Goal: Transaction & Acquisition: Download file/media

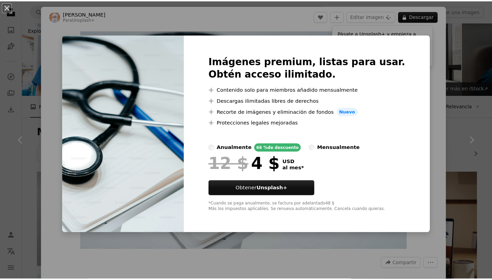
scroll to position [223, 0]
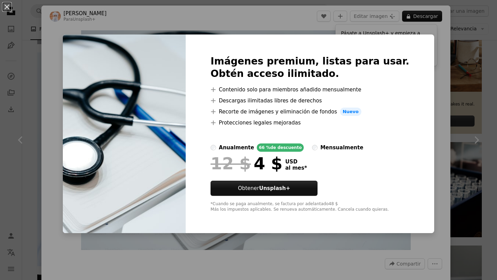
click at [475, 82] on div "An X shape Imágenes premium, listas para usar. Obtén acceso ilimitado. A plus s…" at bounding box center [248, 140] width 497 height 280
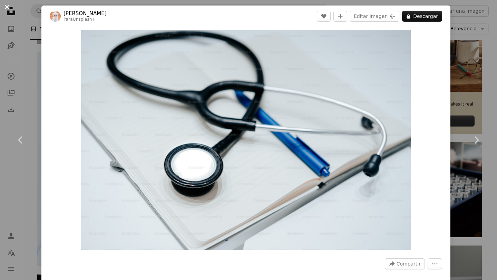
click at [4, 6] on button "An X shape" at bounding box center [7, 7] width 8 height 8
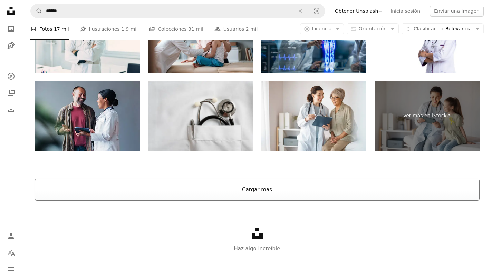
click at [175, 192] on button "Cargar más" at bounding box center [257, 190] width 445 height 22
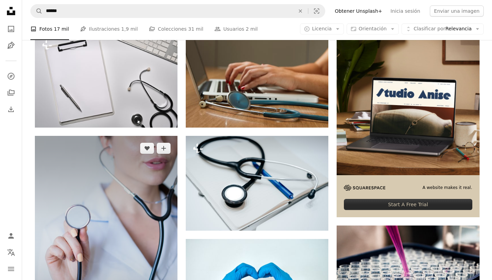
scroll to position [101, 0]
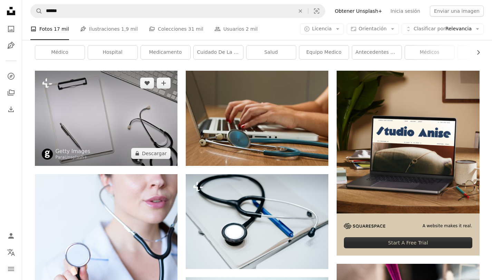
click at [129, 118] on img at bounding box center [106, 118] width 143 height 95
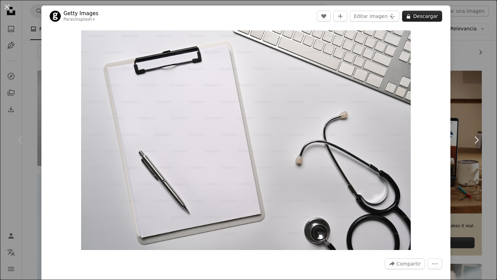
click at [416, 21] on button "A lock Descargar" at bounding box center [422, 16] width 40 height 11
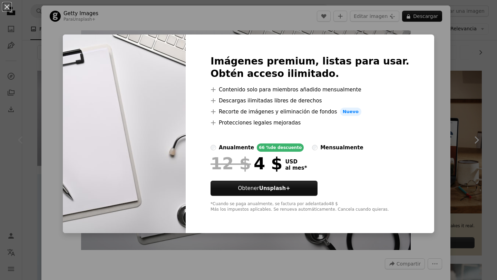
click at [482, 95] on div "An X shape Imágenes premium, listas para usar. Obtén acceso ilimitado. A plus s…" at bounding box center [248, 140] width 497 height 280
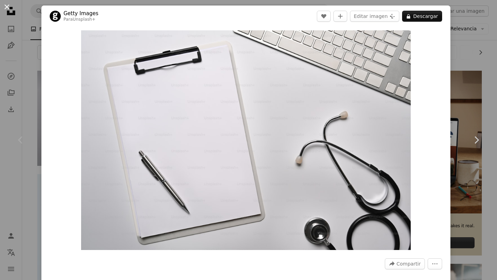
click at [4, 6] on button "An X shape" at bounding box center [7, 7] width 8 height 8
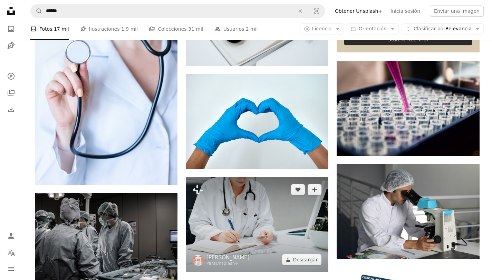
scroll to position [302, 0]
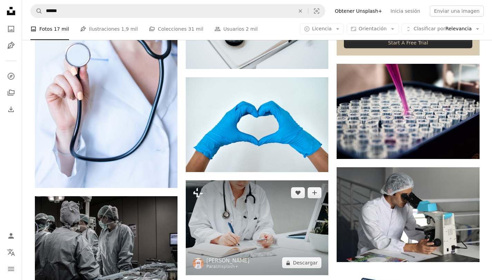
click at [265, 189] on img at bounding box center [257, 228] width 143 height 95
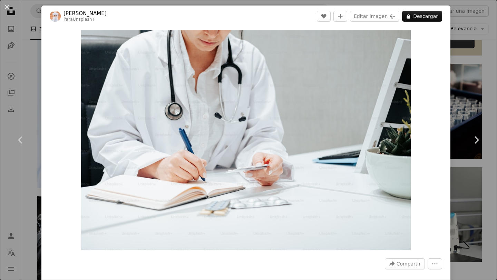
click at [478, 64] on div "An X shape Chevron left Chevron right [PERSON_NAME] Para Unsplash+ A heart A pl…" at bounding box center [248, 140] width 497 height 280
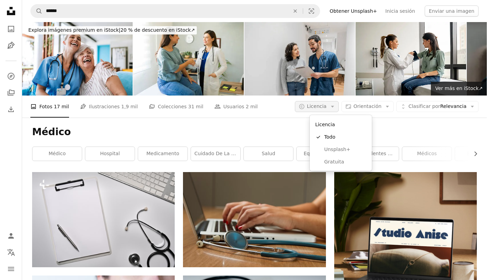
click at [339, 107] on button "A copyright icon © Licencia Arrow down" at bounding box center [317, 106] width 44 height 11
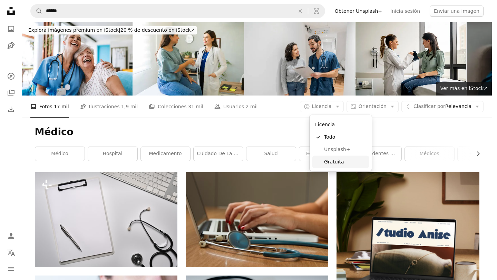
click at [334, 165] on span "Gratuita" at bounding box center [345, 161] width 42 height 7
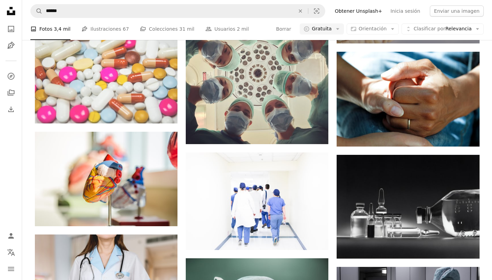
scroll to position [1068, 0]
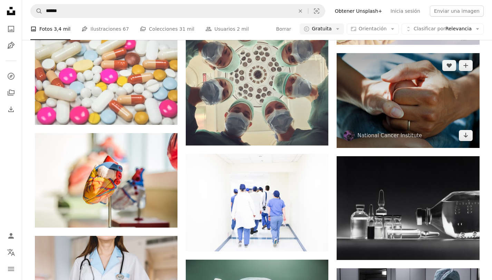
click at [414, 93] on img at bounding box center [408, 100] width 143 height 95
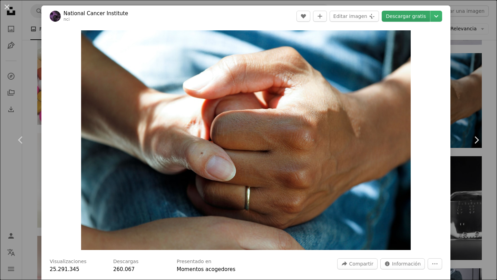
click at [411, 13] on link "Descargar gratis" at bounding box center [406, 16] width 48 height 11
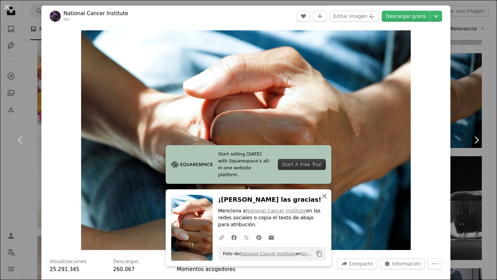
click at [323, 199] on icon "button" at bounding box center [324, 196] width 5 height 5
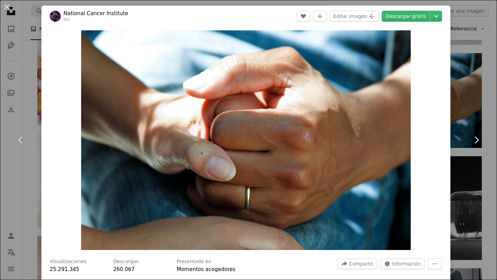
click at [461, 72] on div "An X shape Chevron left Chevron right National Cancer Institute nci A heart A p…" at bounding box center [248, 140] width 497 height 280
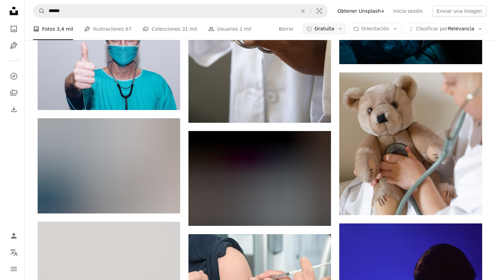
scroll to position [4046, 0]
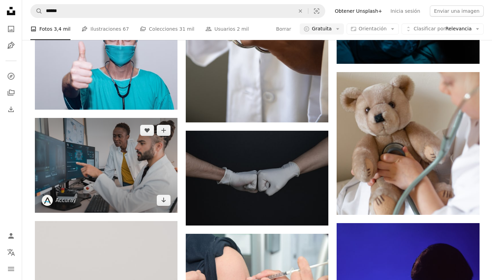
click at [162, 165] on img at bounding box center [106, 165] width 143 height 95
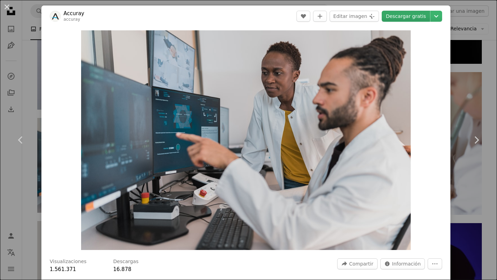
click at [409, 19] on link "Descargar gratis" at bounding box center [406, 16] width 48 height 11
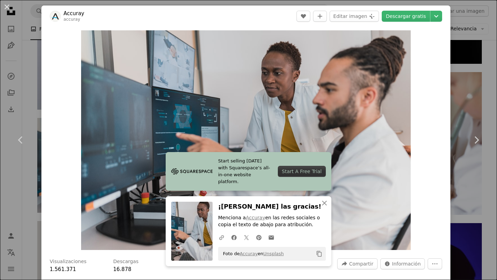
click at [471, 74] on div "An X shape Chevron left Chevron right Start selling [DATE] with Squarespace’s a…" at bounding box center [248, 140] width 497 height 280
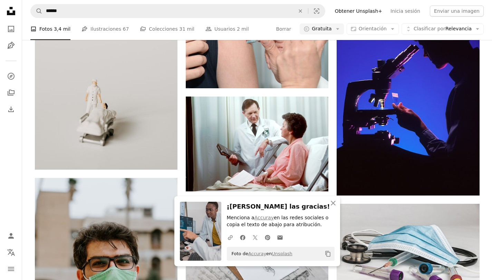
scroll to position [4288, 0]
click at [334, 206] on icon "An X shape" at bounding box center [333, 203] width 8 height 8
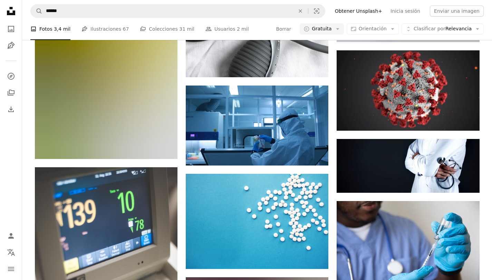
scroll to position [8318, 0]
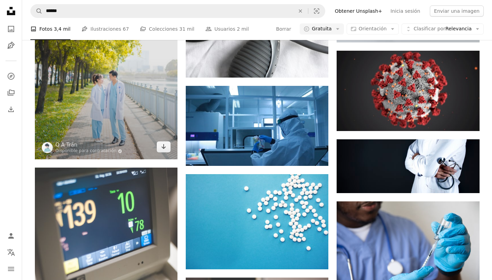
click at [71, 99] on img at bounding box center [106, 52] width 143 height 214
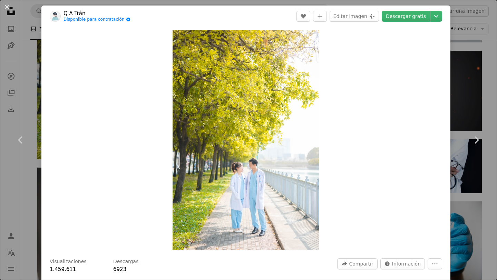
click at [458, 72] on div "An X shape Chevron left Chevron right Q A Trần Disponible para contratación A c…" at bounding box center [248, 140] width 497 height 280
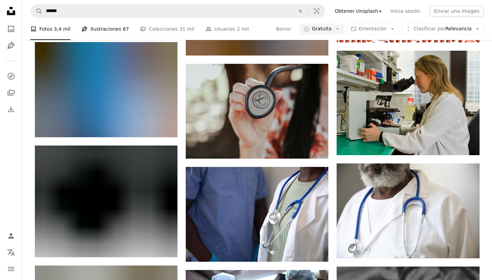
scroll to position [13273, 0]
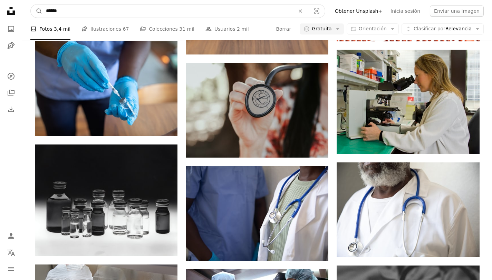
click at [91, 16] on input "******" at bounding box center [167, 10] width 250 height 13
type input "********"
click button "A magnifying glass" at bounding box center [37, 10] width 12 height 13
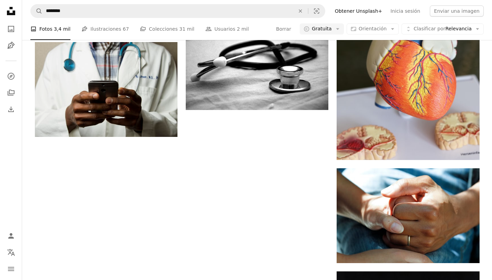
scroll to position [953, 0]
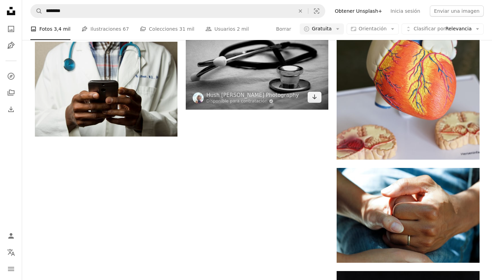
click at [257, 51] on img at bounding box center [257, 61] width 143 height 95
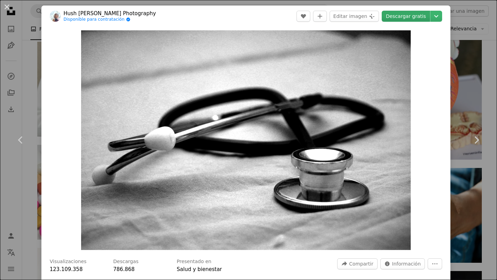
click at [407, 18] on link "Descargar gratis" at bounding box center [406, 16] width 48 height 11
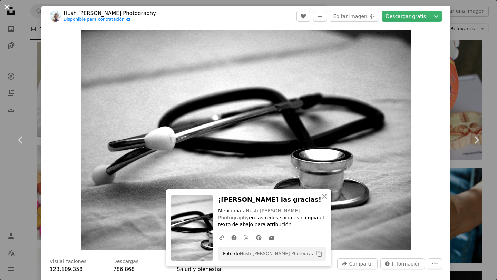
click at [8, 4] on button "An X shape" at bounding box center [7, 7] width 8 height 8
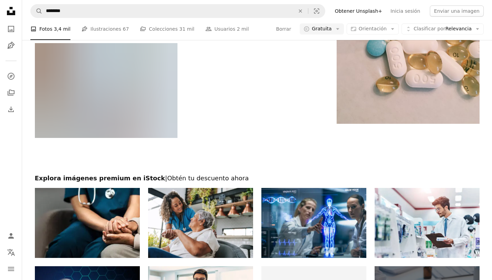
scroll to position [1959, 0]
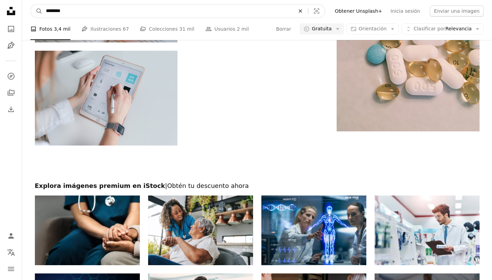
click at [308, 13] on icon "An X shape" at bounding box center [300, 11] width 15 height 6
type input "*"
type input "*********"
click at [31, 4] on button "A magnifying glass" at bounding box center [37, 10] width 12 height 13
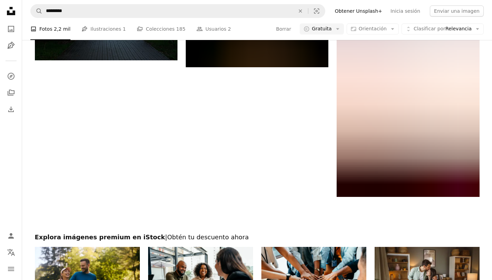
scroll to position [1160, 0]
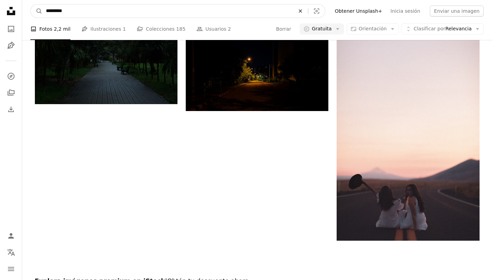
click at [308, 13] on icon "An X shape" at bounding box center [300, 11] width 15 height 6
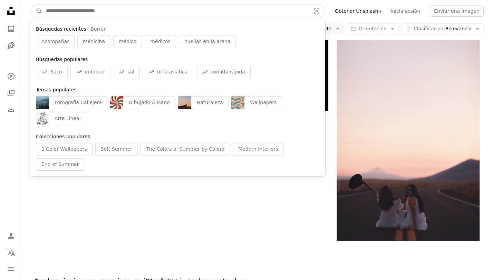
type input "*"
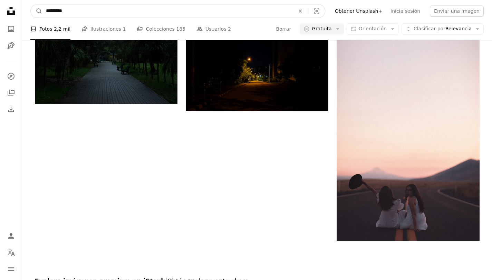
type input "*********"
click at [31, 4] on button "A magnifying glass" at bounding box center [37, 10] width 12 height 13
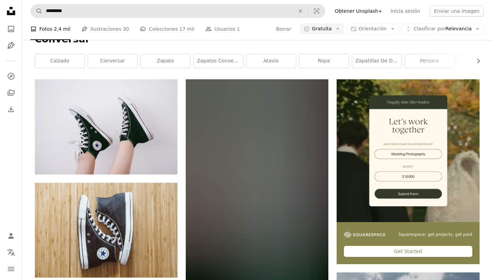
scroll to position [81, 0]
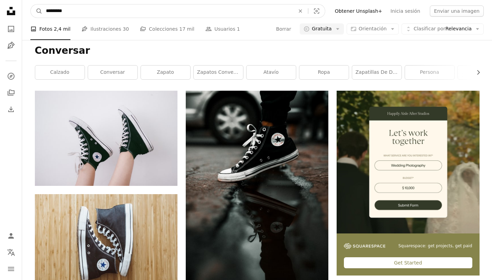
click at [91, 13] on input "*********" at bounding box center [167, 10] width 250 height 13
type input "****"
click at [31, 4] on button "A magnifying glass" at bounding box center [37, 10] width 12 height 13
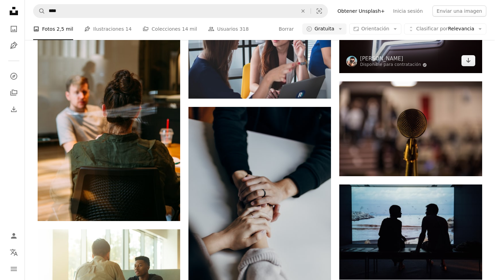
scroll to position [481, 0]
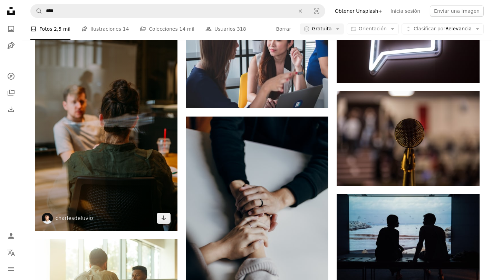
click at [108, 63] on img at bounding box center [106, 124] width 143 height 214
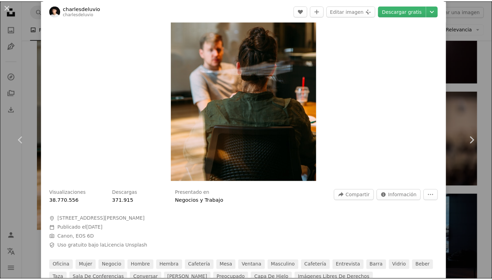
scroll to position [70, 0]
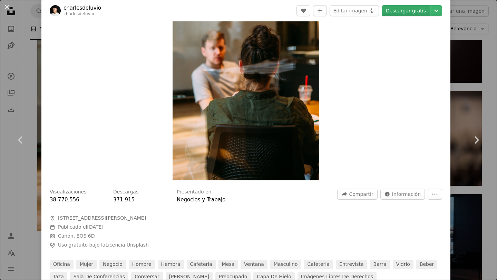
click at [393, 9] on link "Descargar gratis" at bounding box center [406, 10] width 48 height 11
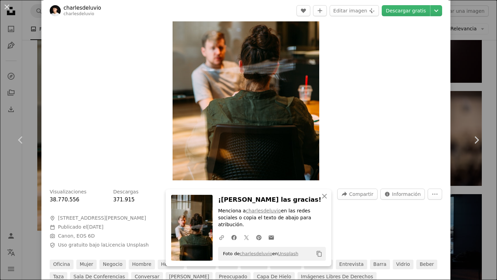
click at [31, 56] on div "An X shape Chevron left Chevron right An X shape Cerrar ¡Dale las gracias! Menc…" at bounding box center [248, 140] width 497 height 280
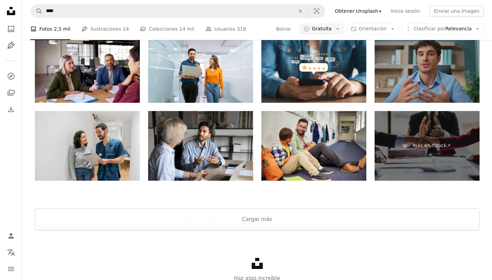
scroll to position [1347, 0]
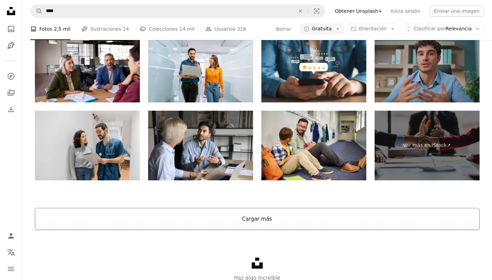
click at [235, 215] on button "Cargar más" at bounding box center [257, 219] width 445 height 22
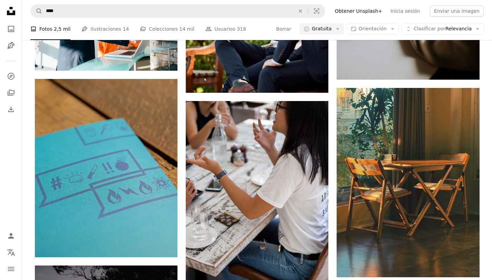
scroll to position [2133, 0]
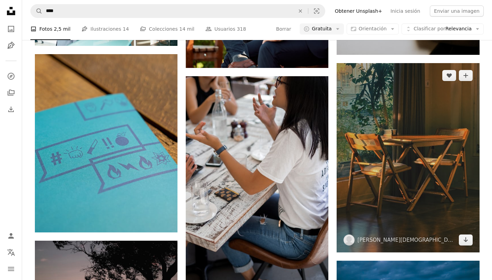
click at [397, 148] on img at bounding box center [408, 157] width 143 height 189
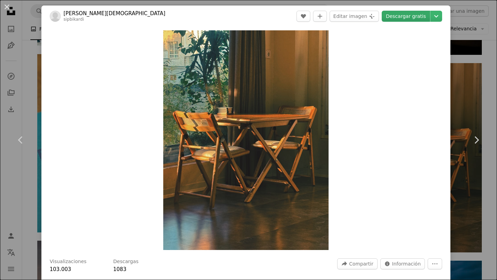
drag, startPoint x: 237, startPoint y: 106, endPoint x: 395, endPoint y: 17, distance: 181.6
click at [395, 17] on link "Descargar gratis" at bounding box center [406, 16] width 48 height 11
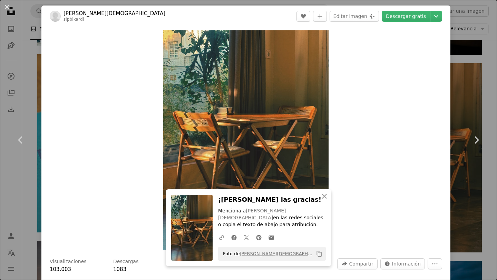
click at [459, 67] on div "An X shape Chevron left Chevron right An X shape Cerrar ¡Dale las gracias! Menc…" at bounding box center [248, 140] width 497 height 280
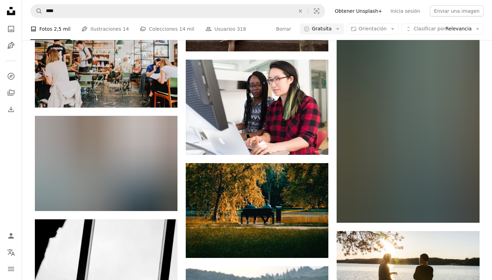
scroll to position [3406, 0]
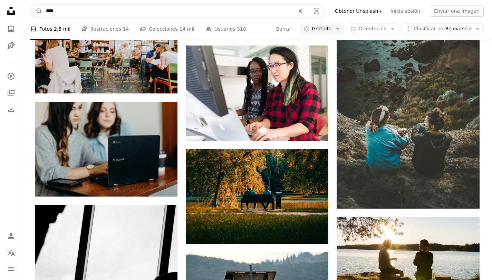
click at [308, 11] on icon "An X shape" at bounding box center [300, 11] width 15 height 6
type input "********"
click at [31, 4] on button "A magnifying glass" at bounding box center [37, 10] width 12 height 13
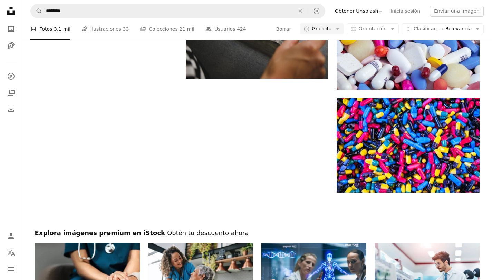
scroll to position [889, 0]
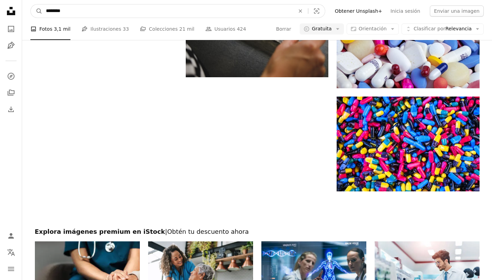
click at [146, 8] on input "********" at bounding box center [167, 10] width 250 height 13
type input "*******"
click button "A magnifying glass" at bounding box center [37, 10] width 12 height 13
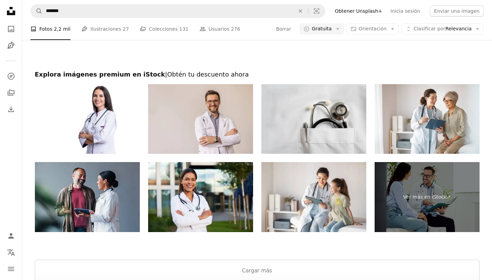
scroll to position [1192, 0]
